Goal: Information Seeking & Learning: Learn about a topic

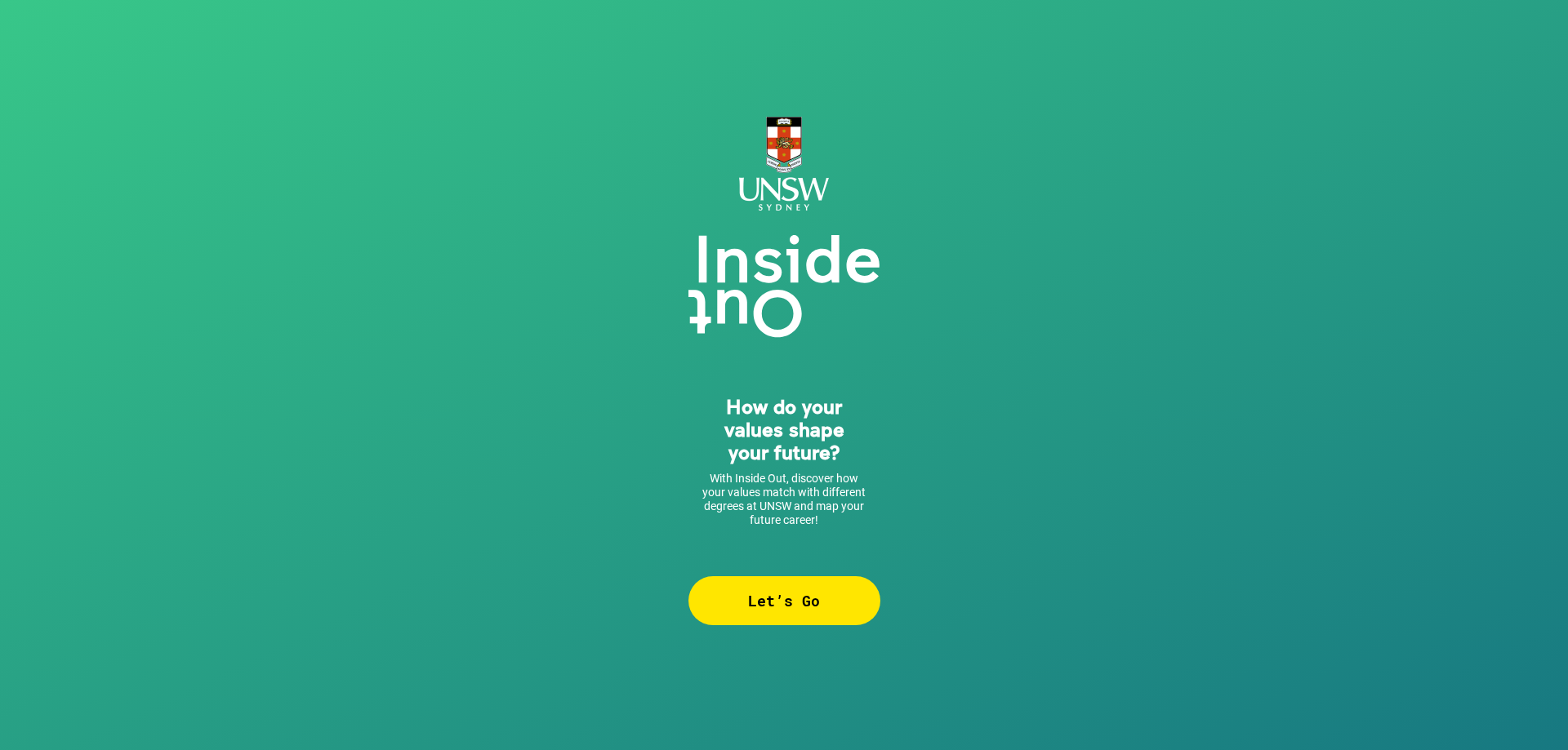
click at [763, 582] on div "Let’s Go" at bounding box center [784, 600] width 192 height 49
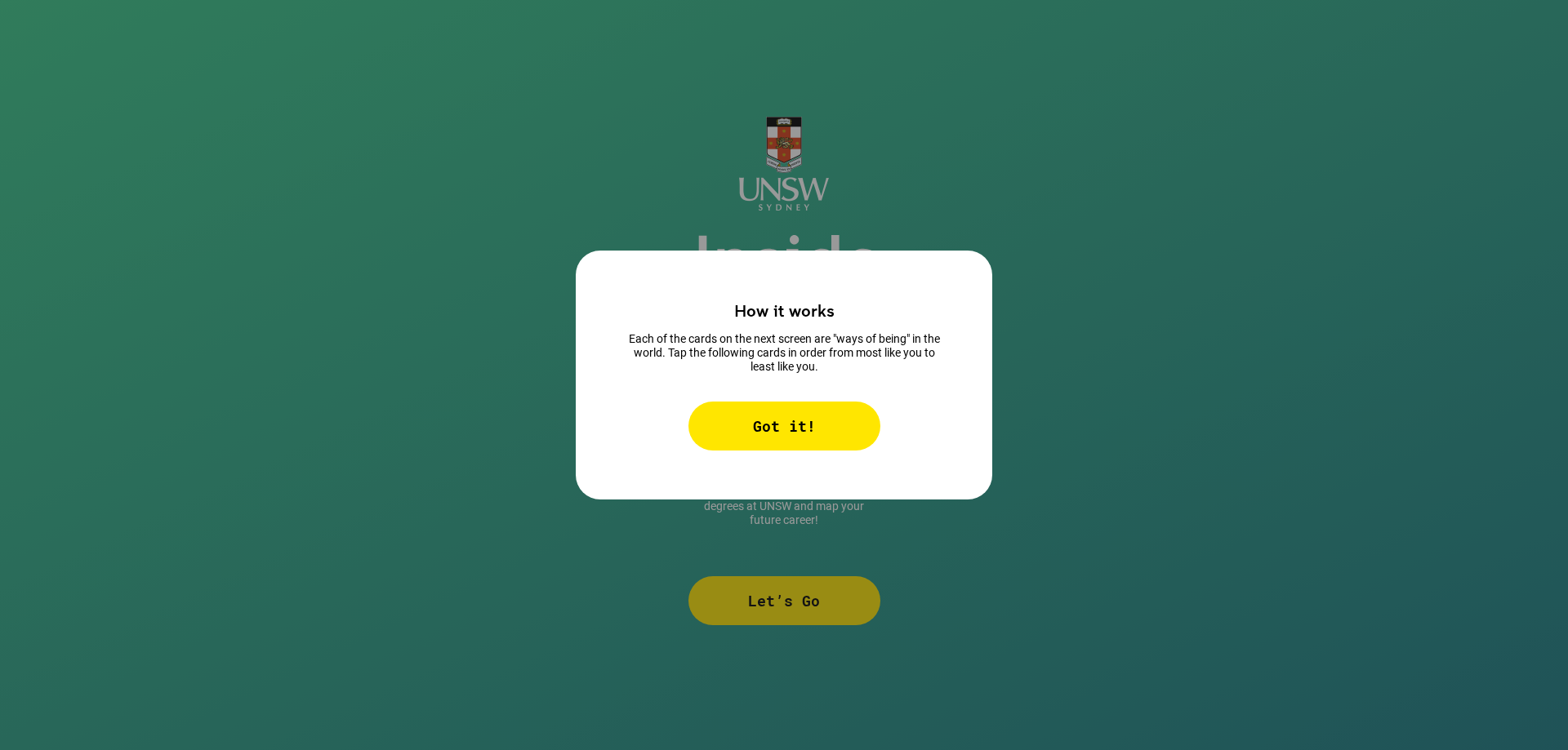
click at [766, 429] on div "Got it!" at bounding box center [784, 425] width 192 height 49
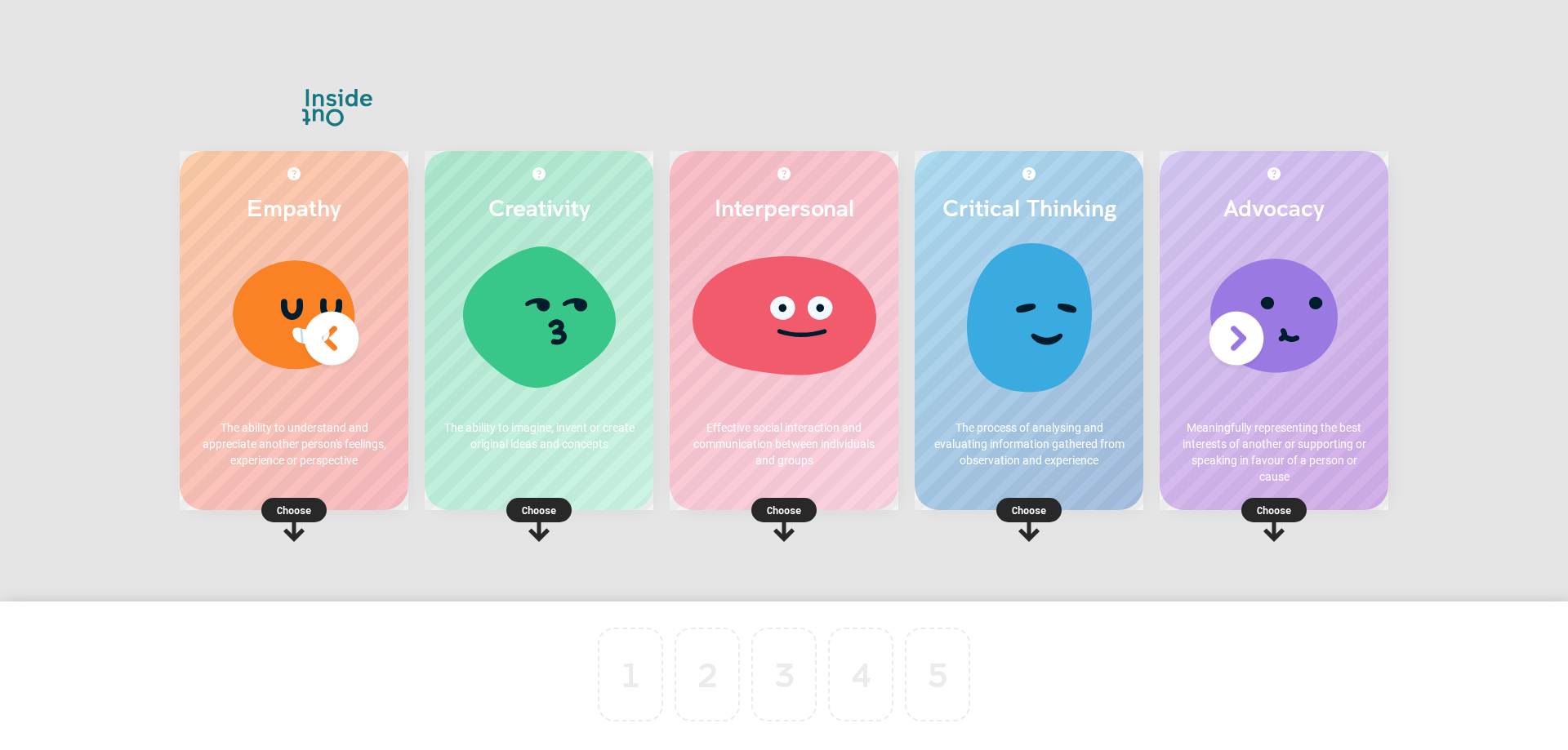
click at [1016, 503] on p "Choose" at bounding box center [1028, 510] width 228 height 17
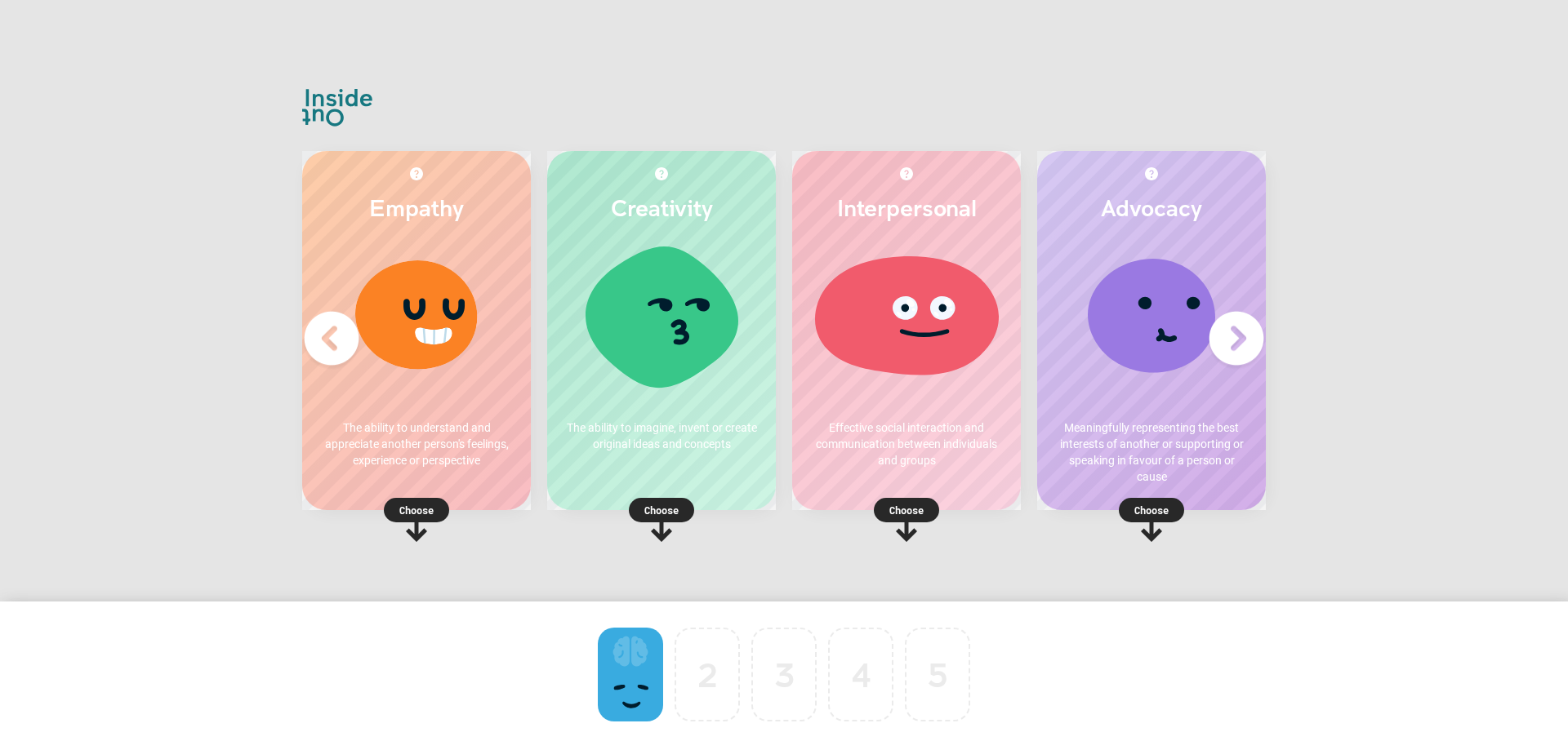
click at [675, 498] on rect at bounding box center [661, 510] width 65 height 25
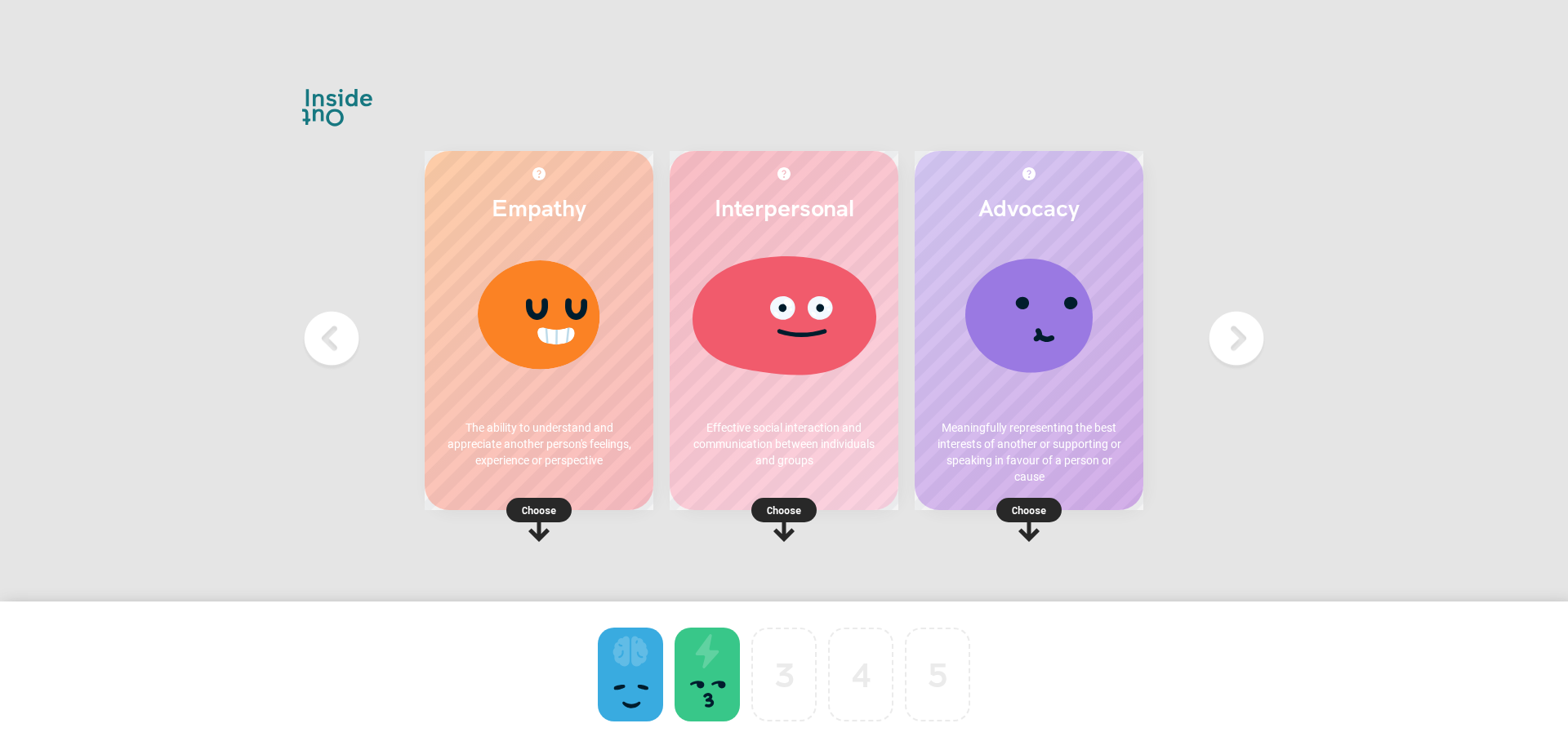
click at [793, 503] on p "Choose" at bounding box center [784, 510] width 228 height 17
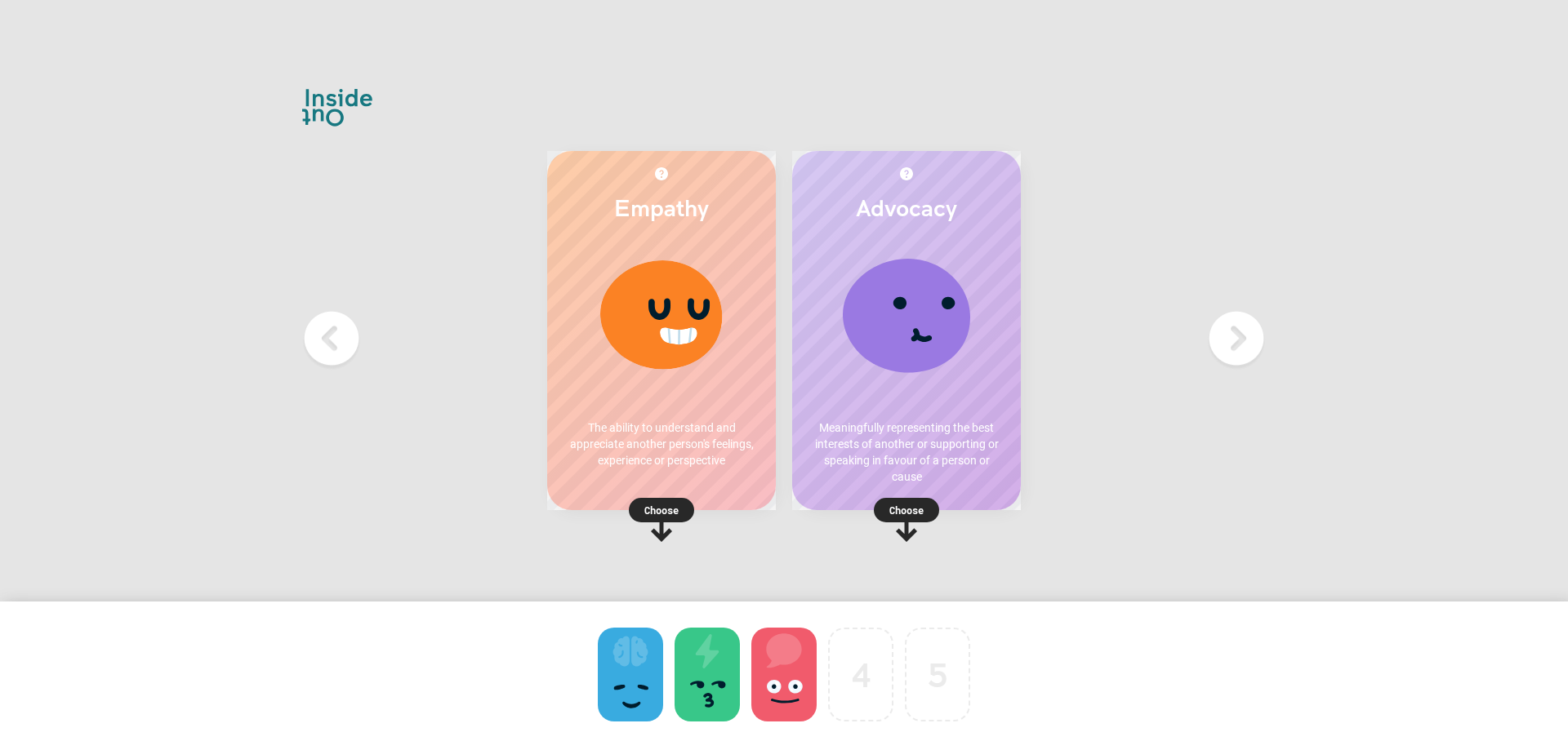
click at [667, 506] on p "Choose" at bounding box center [661, 510] width 228 height 17
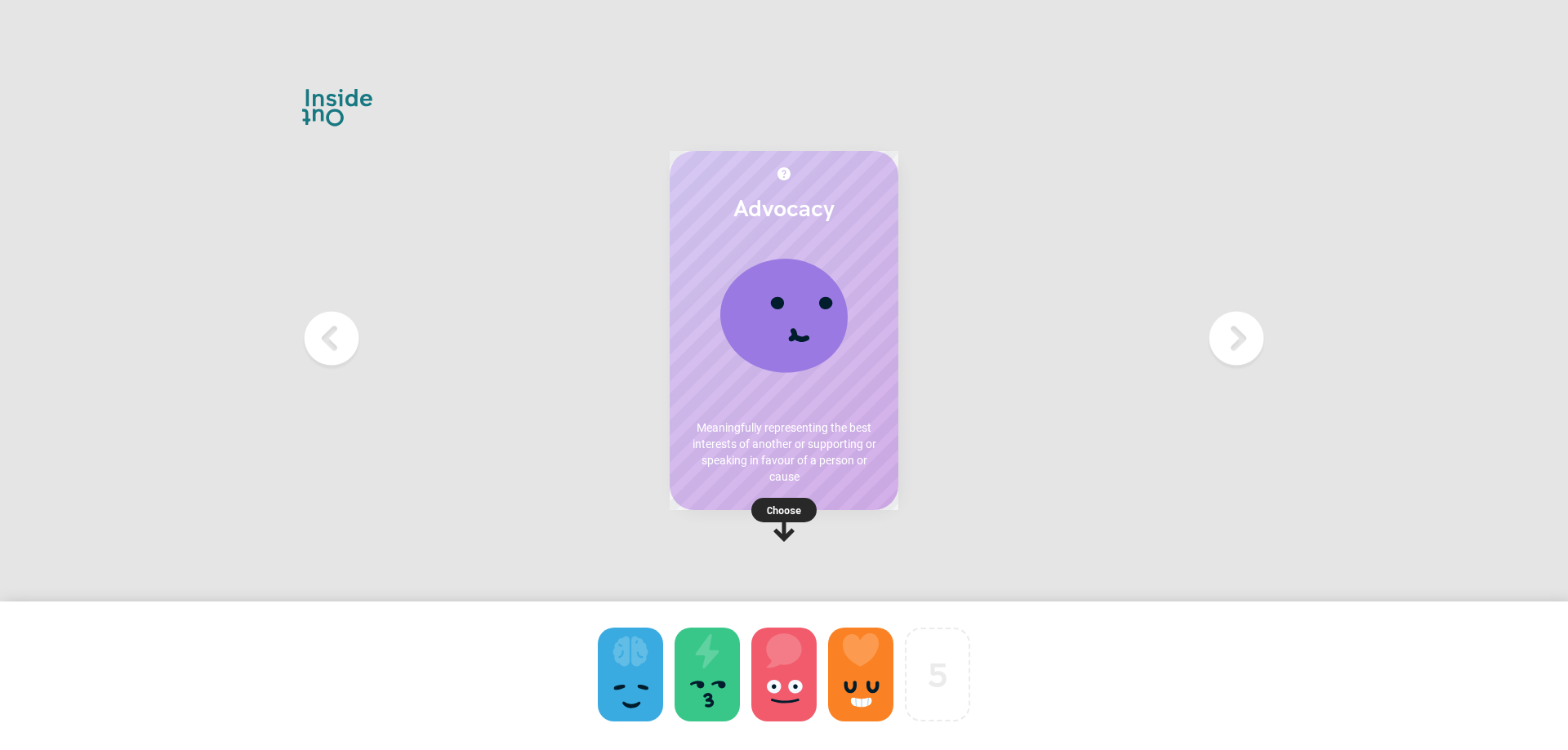
click at [799, 504] on p "Choose" at bounding box center [784, 510] width 228 height 17
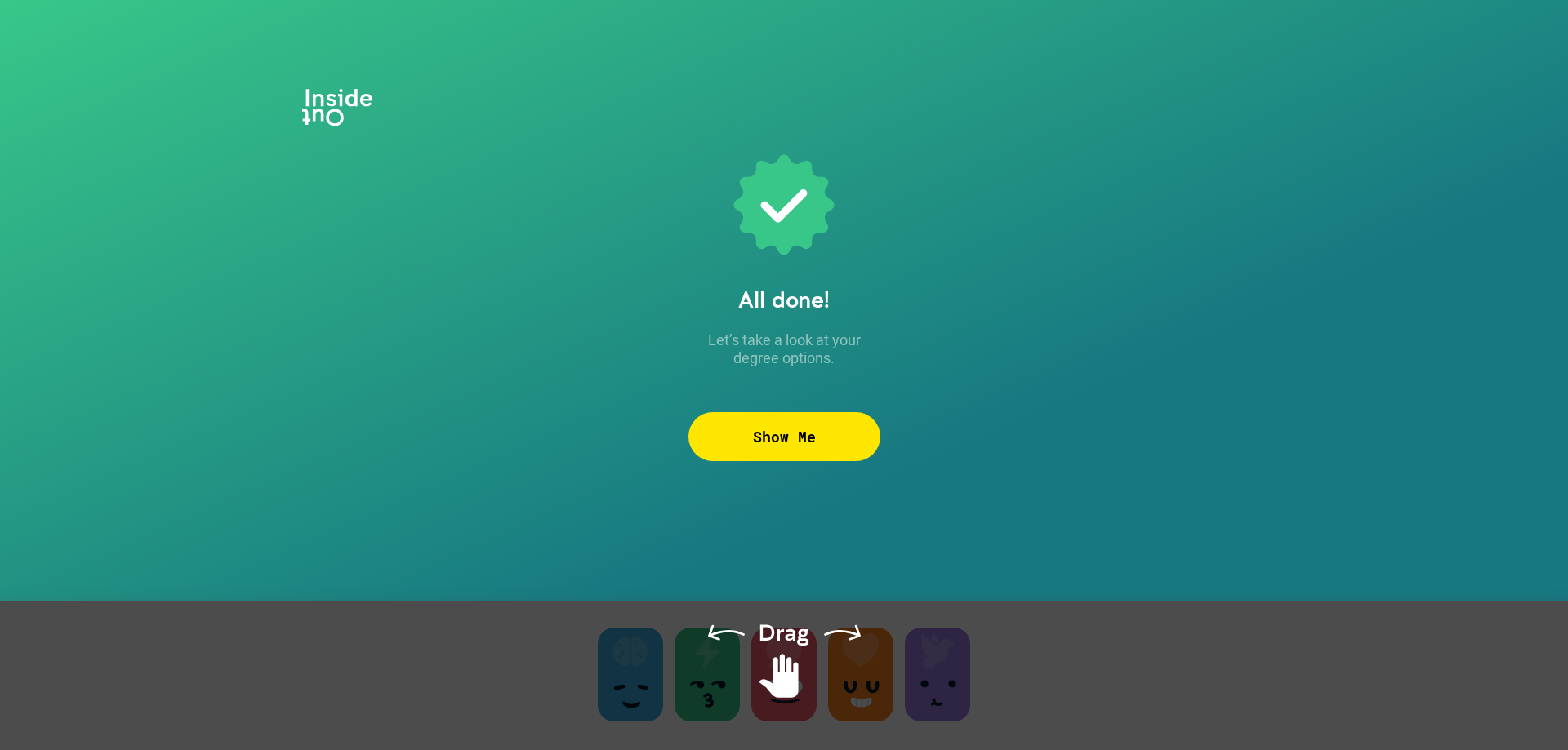
click at [801, 441] on div "Show Me" at bounding box center [784, 436] width 192 height 49
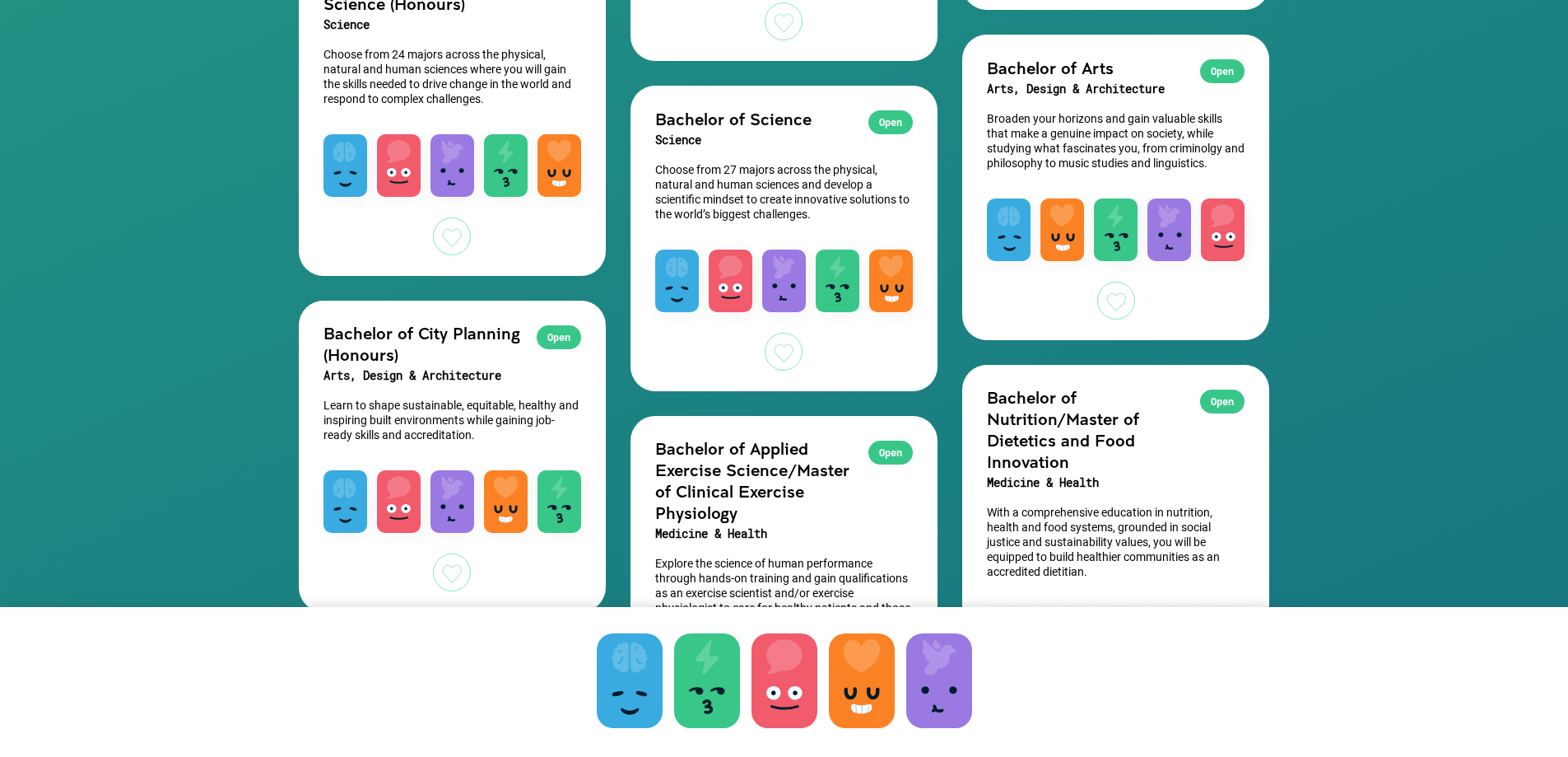
scroll to position [2636, 0]
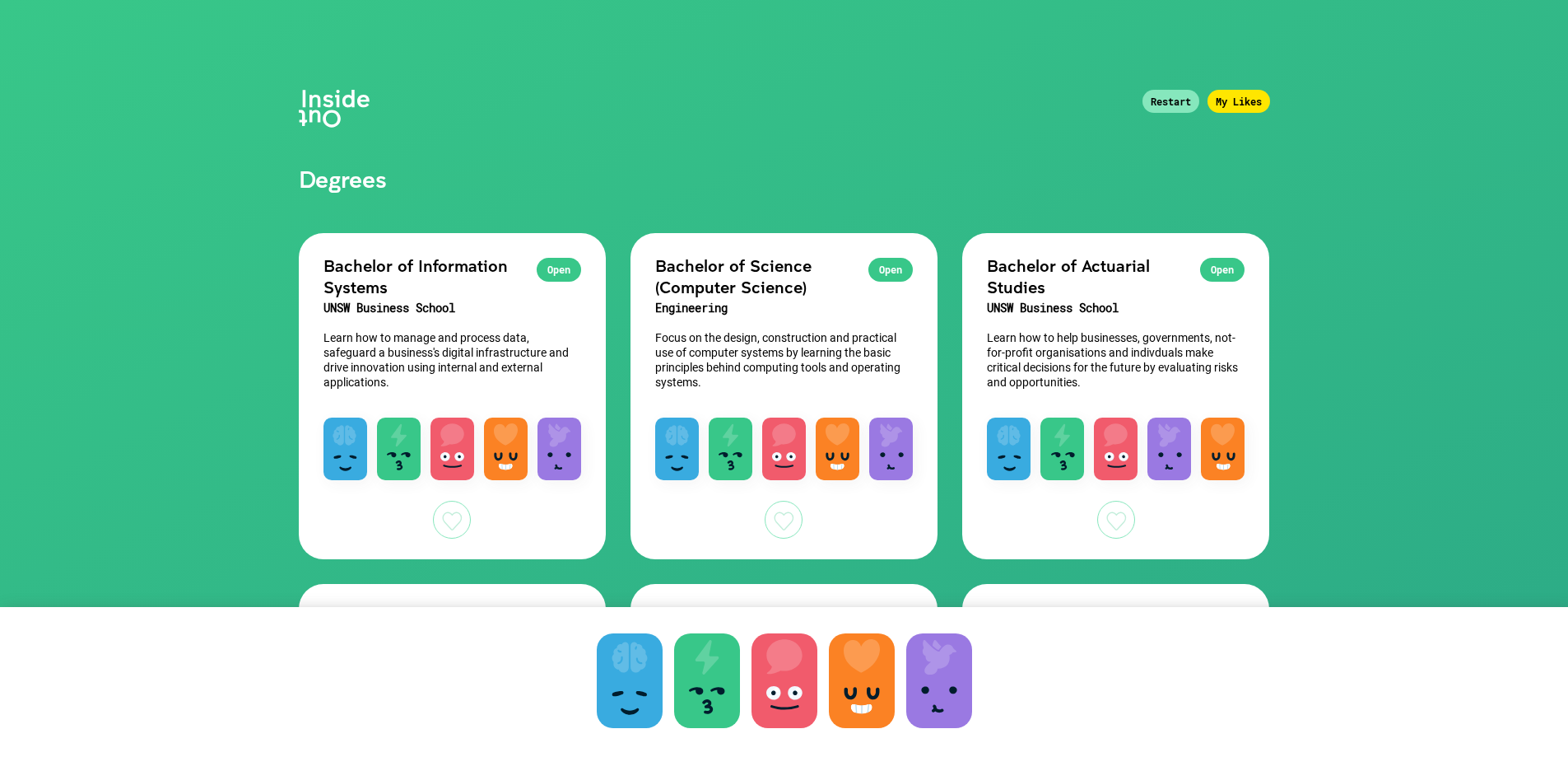
click at [1223, 104] on div "My Likes" at bounding box center [1238, 101] width 62 height 23
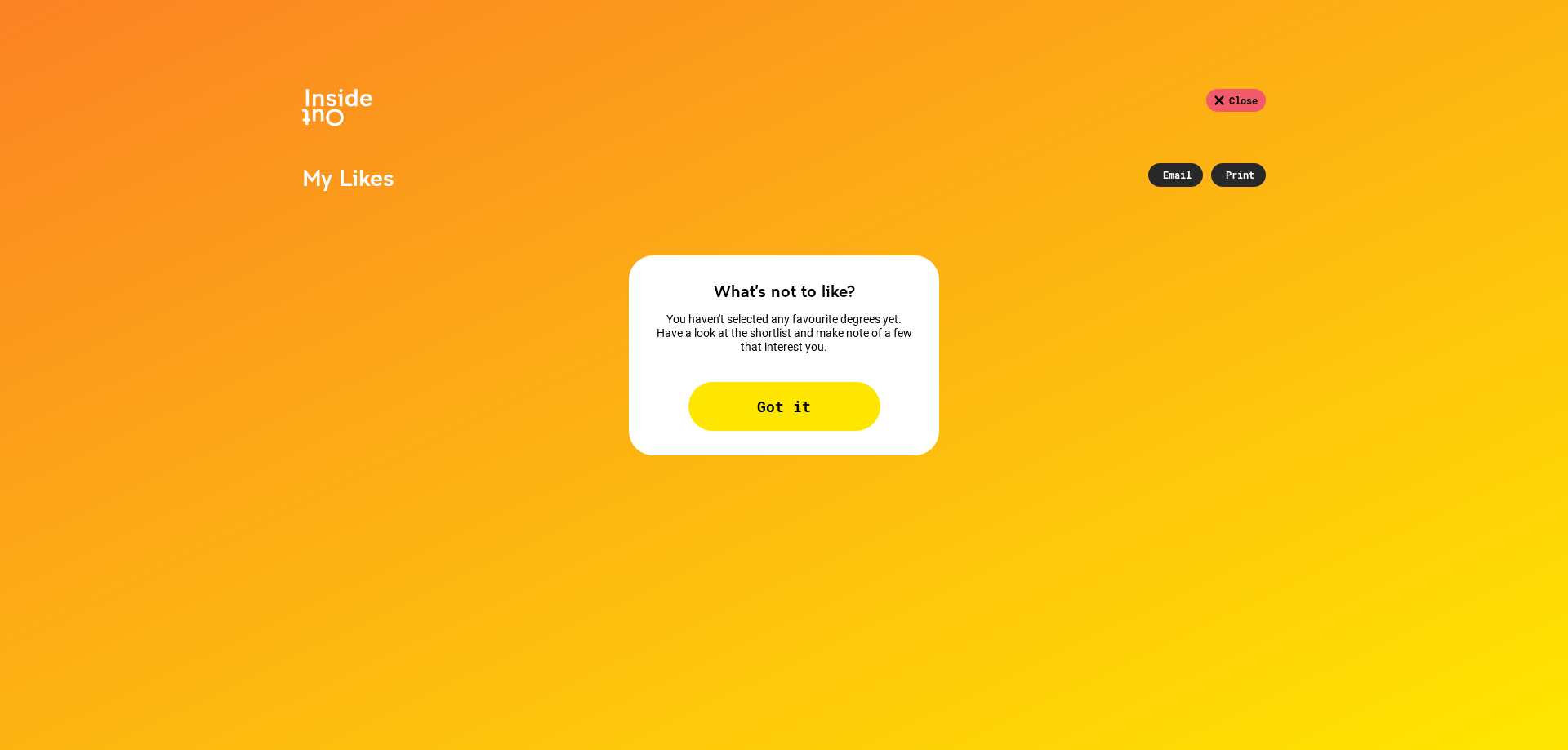
click at [796, 408] on div "Got it" at bounding box center [784, 406] width 192 height 49
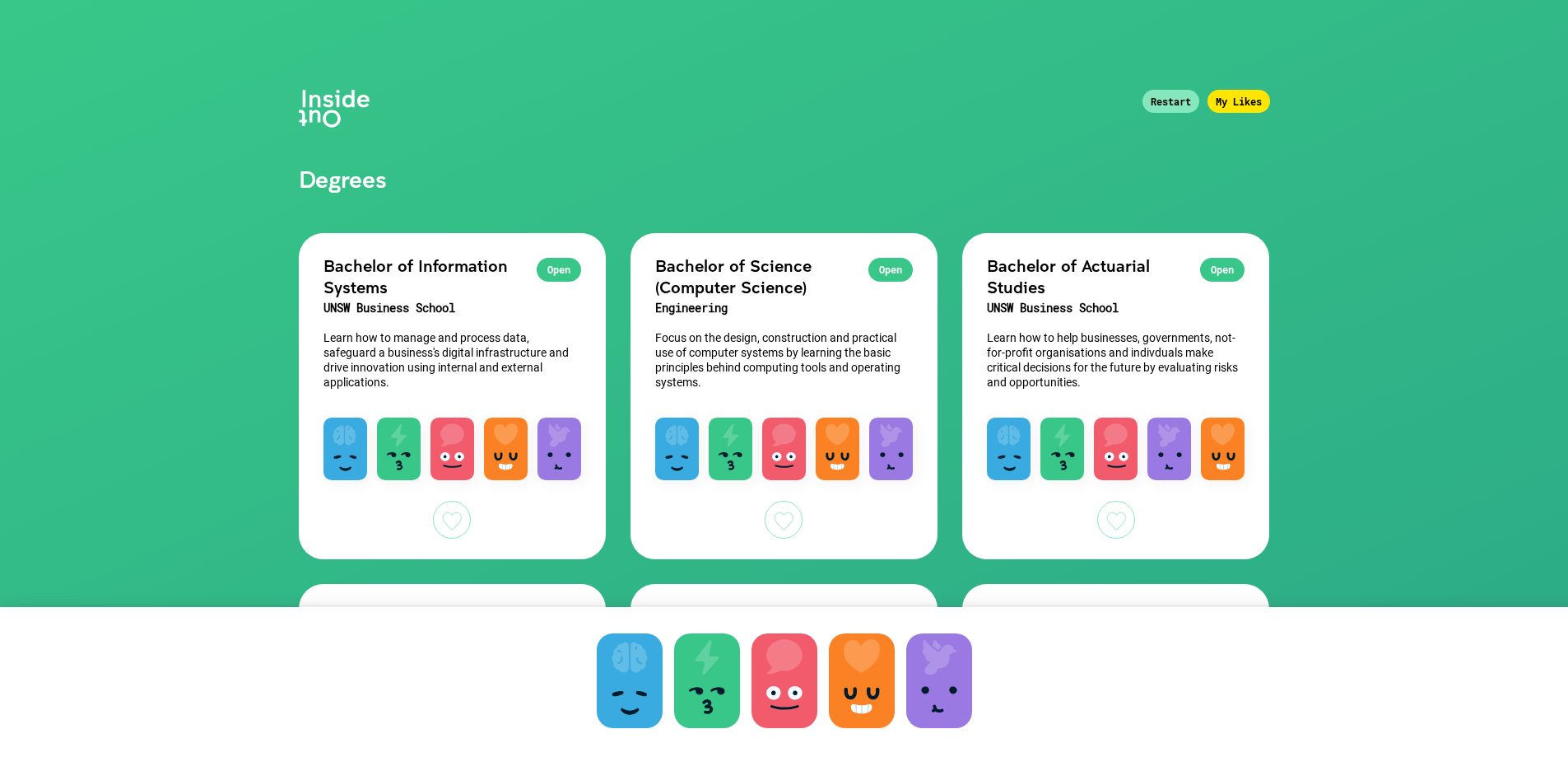
click at [1160, 98] on div "Restart" at bounding box center [1171, 101] width 57 height 23
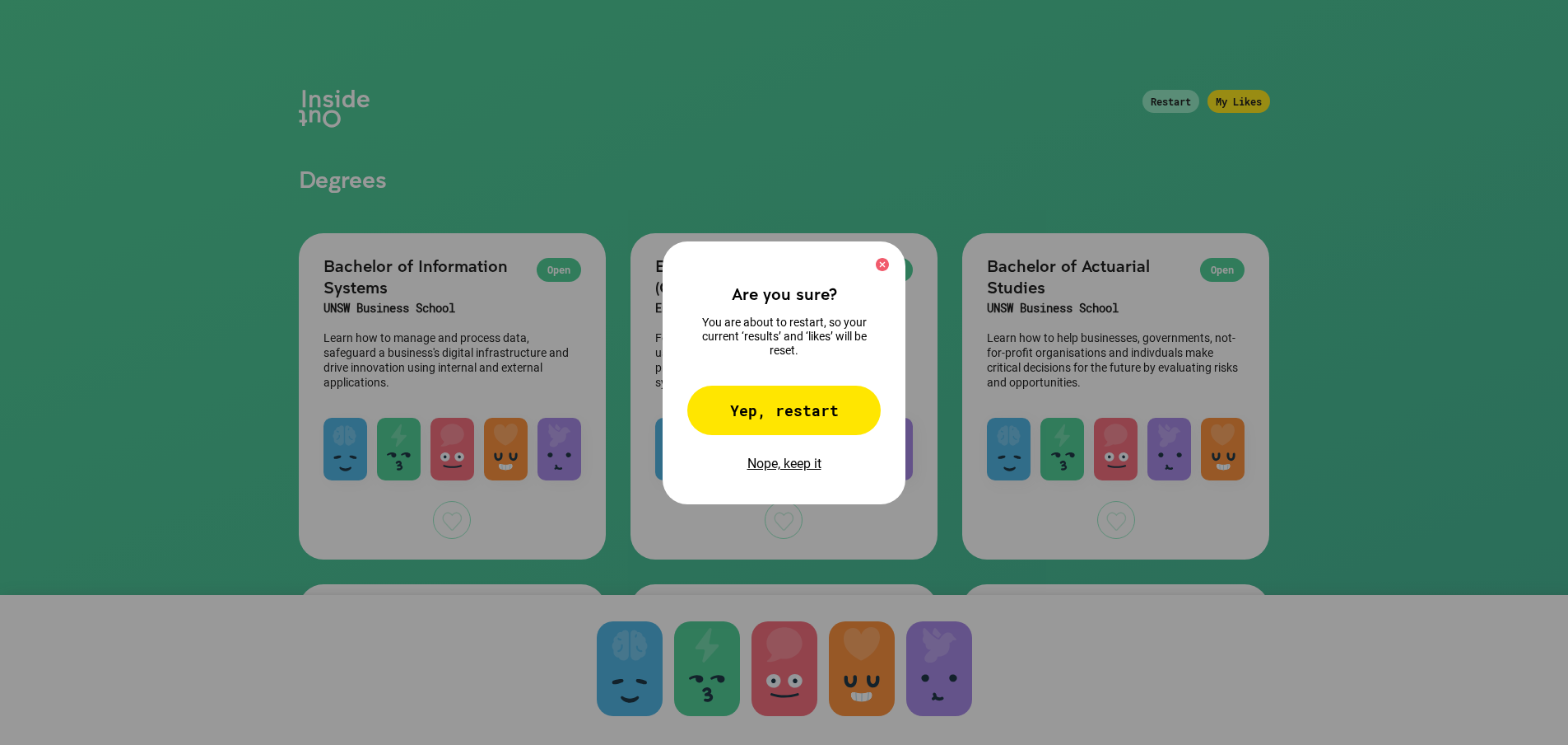
click at [888, 270] on img at bounding box center [883, 265] width 13 height 13
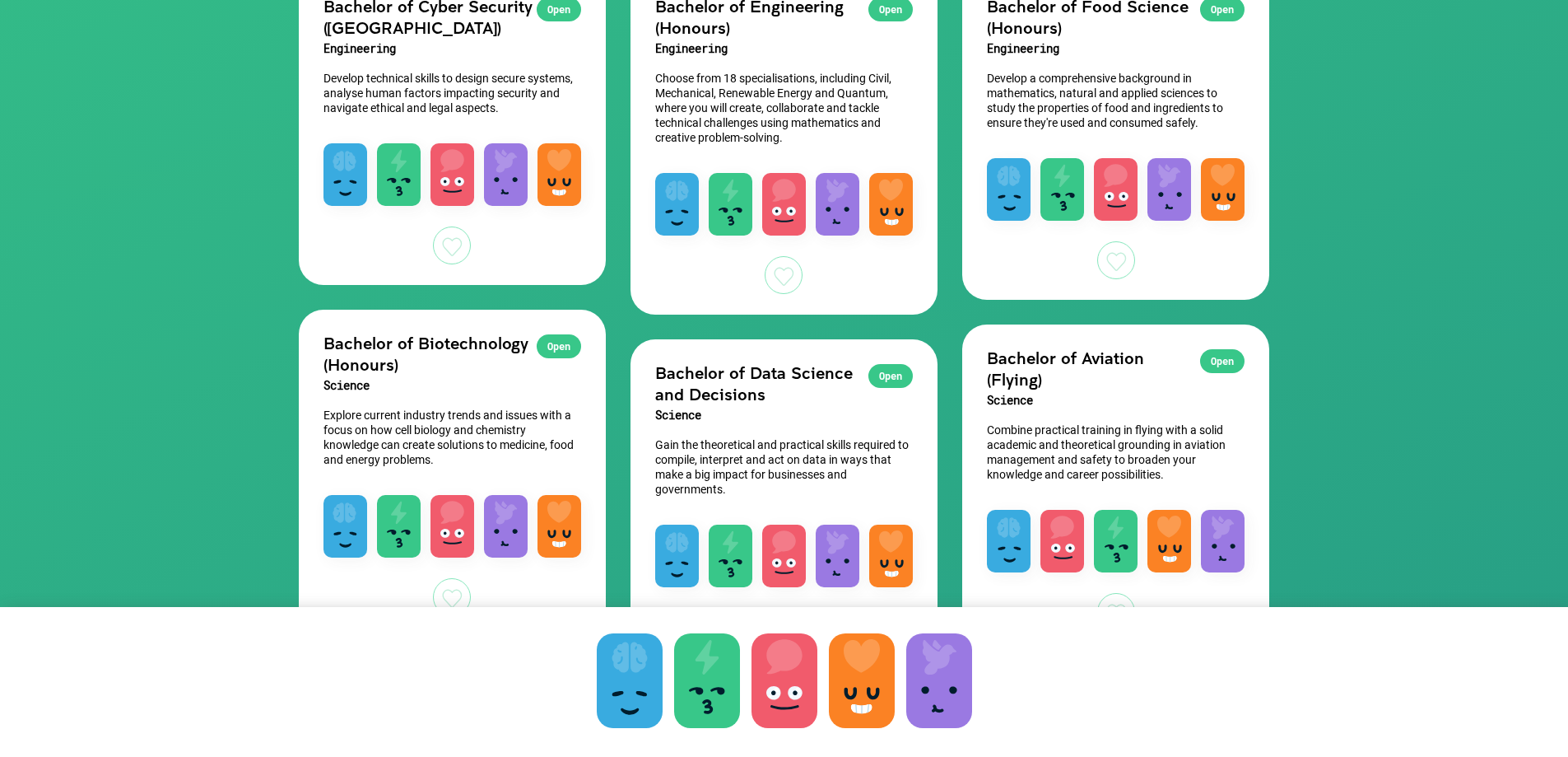
scroll to position [659, 0]
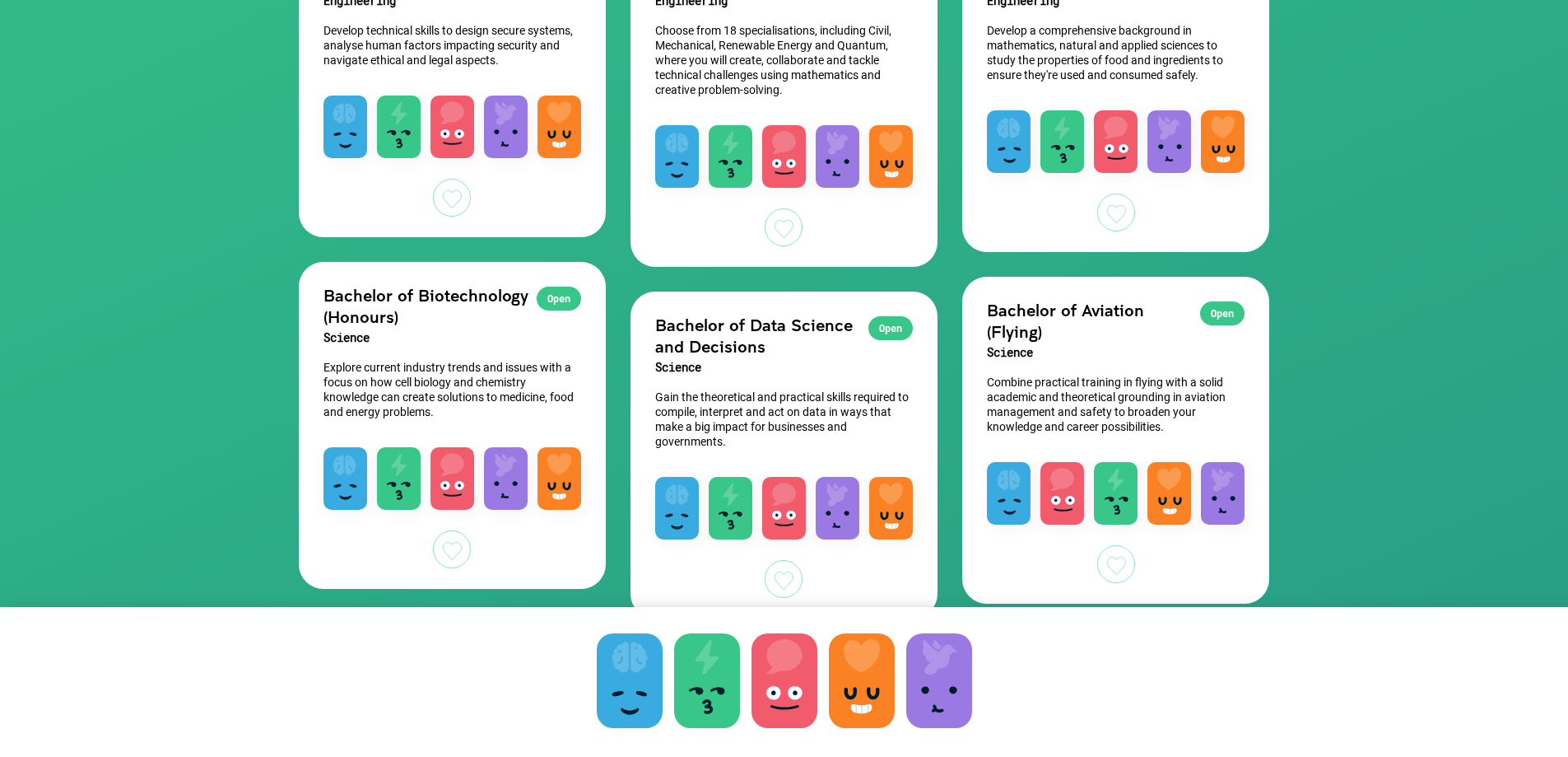
click at [1036, 348] on h3 "Science" at bounding box center [1116, 352] width 258 height 21
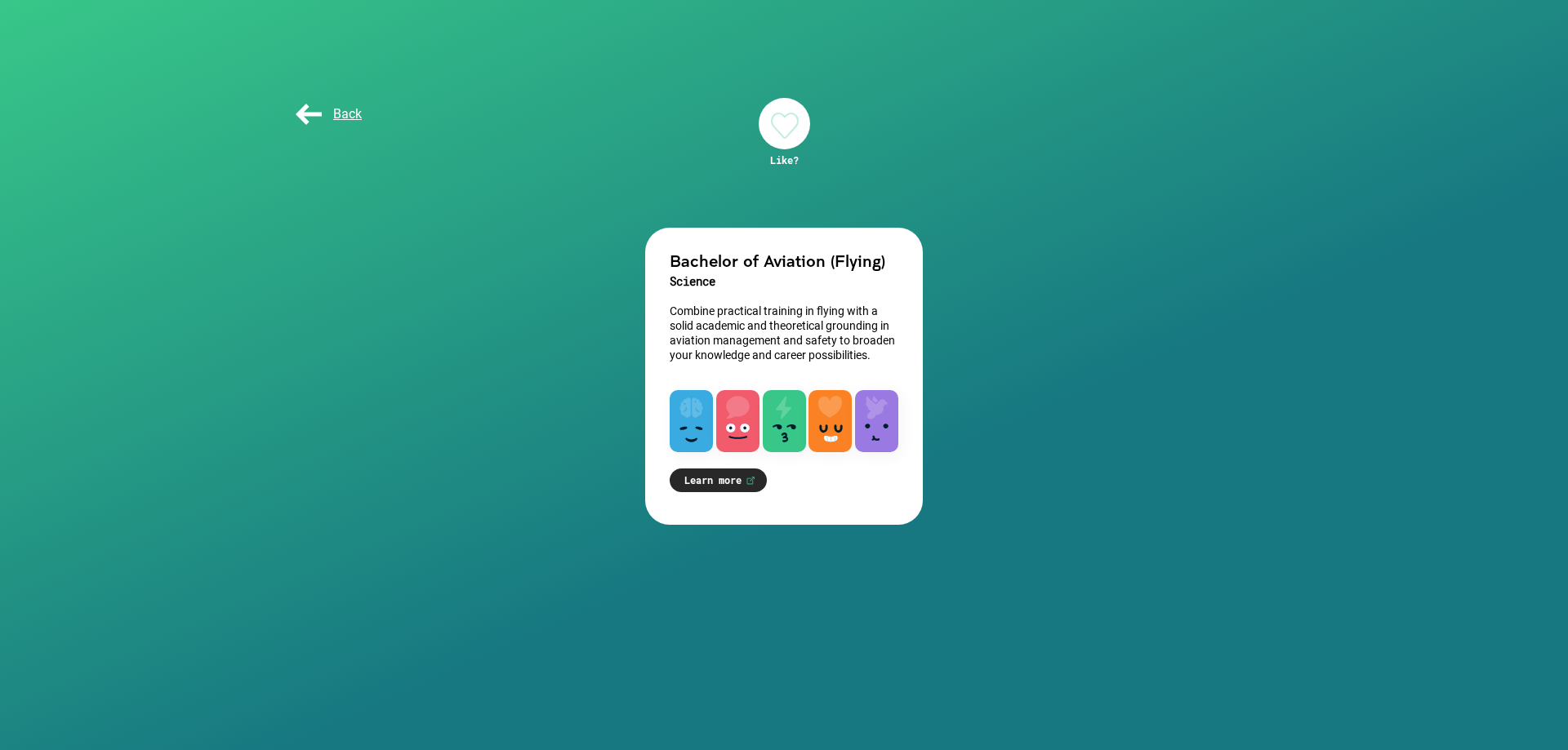
click at [314, 124] on div "Back" at bounding box center [332, 113] width 82 height 32
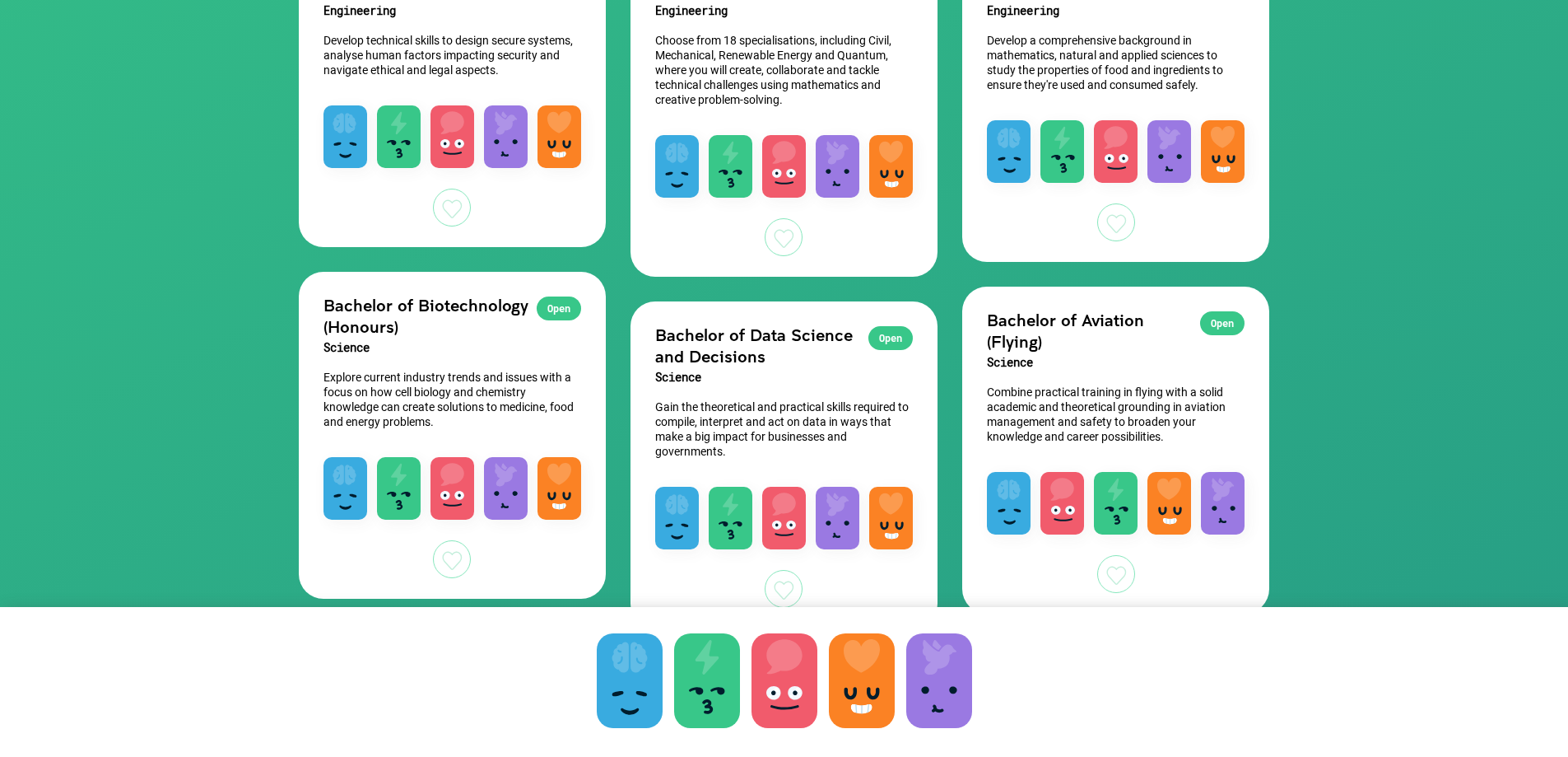
scroll to position [659, 0]
